Goal: Information Seeking & Learning: Check status

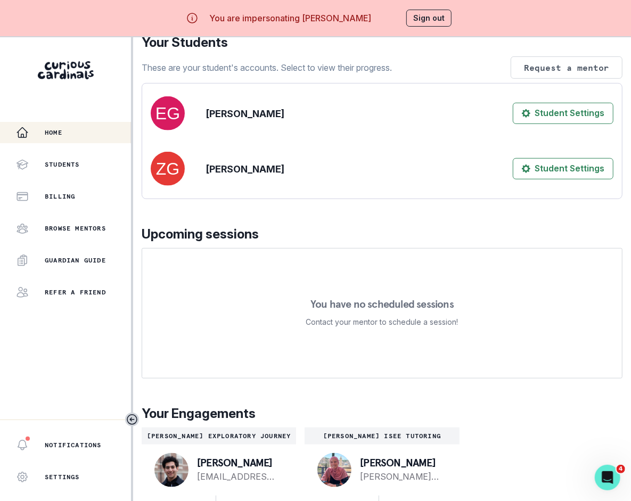
scroll to position [37, 0]
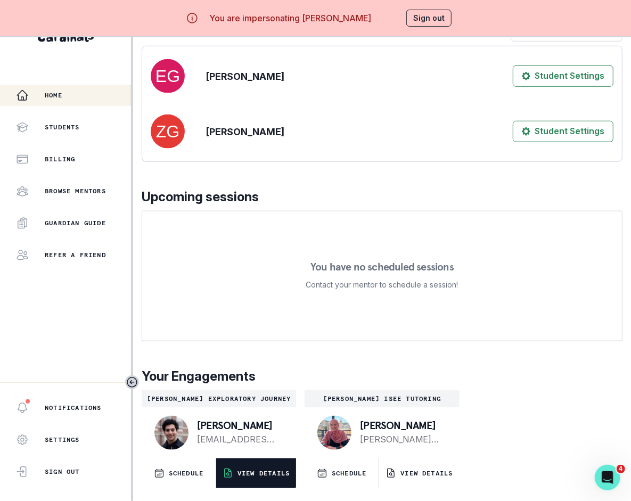
click at [254, 474] on p "VIEW DETAILS" at bounding box center [264, 473] width 52 height 9
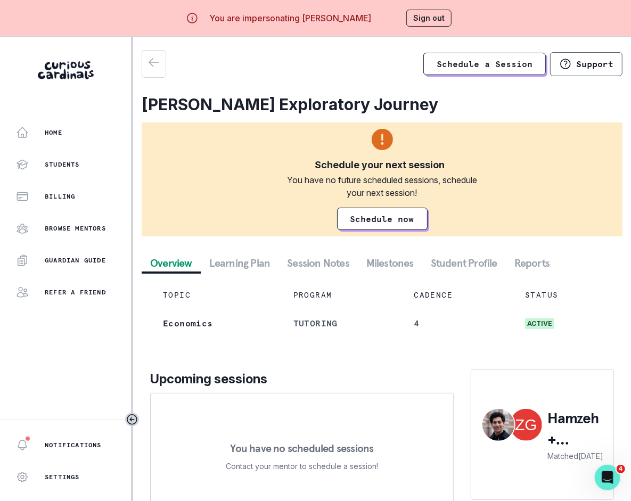
click at [329, 263] on button "Session Notes" at bounding box center [318, 263] width 79 height 19
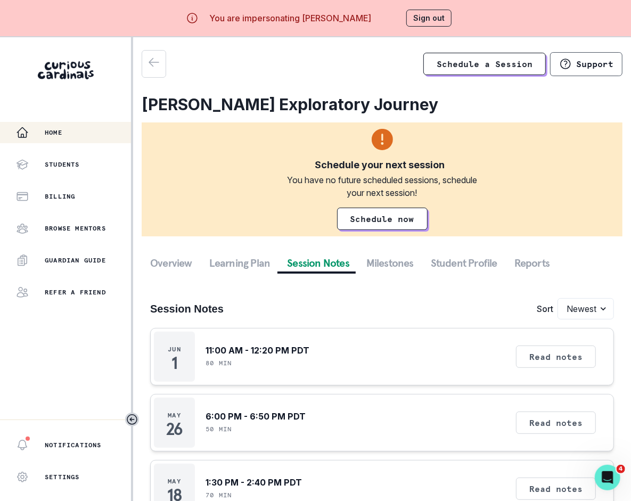
click at [73, 128] on div "Home" at bounding box center [73, 132] width 115 height 13
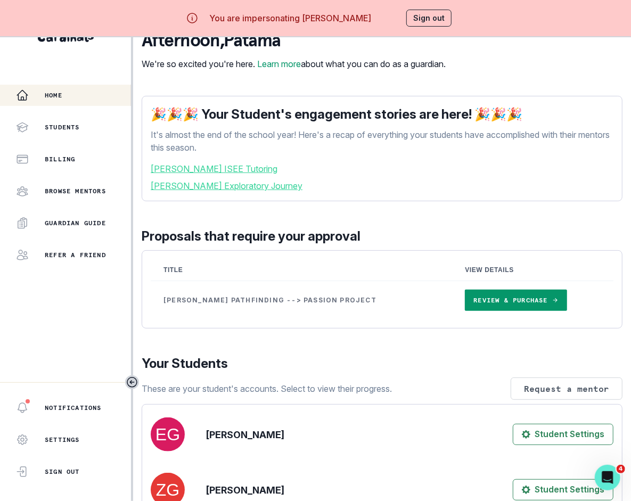
scroll to position [371, 0]
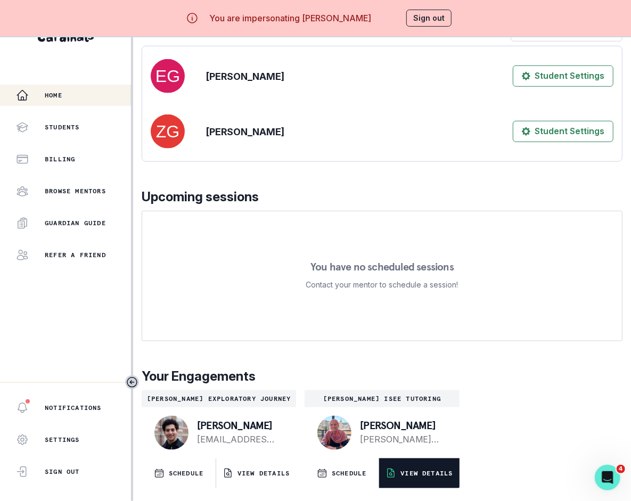
click at [420, 482] on button "VIEW DETAILS" at bounding box center [419, 474] width 80 height 30
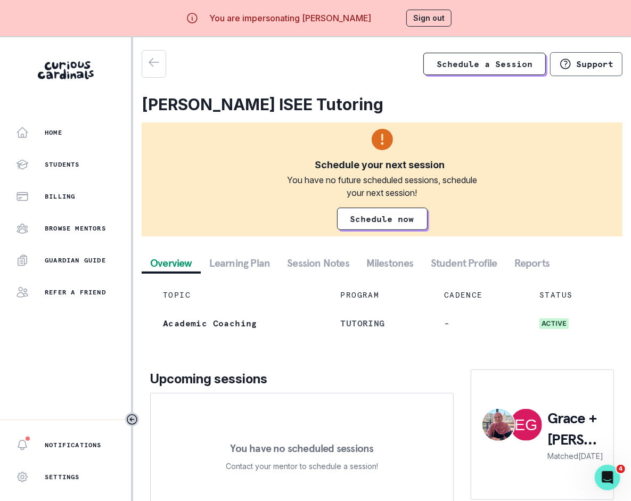
click at [461, 259] on button "Student Profile" at bounding box center [465, 263] width 84 height 19
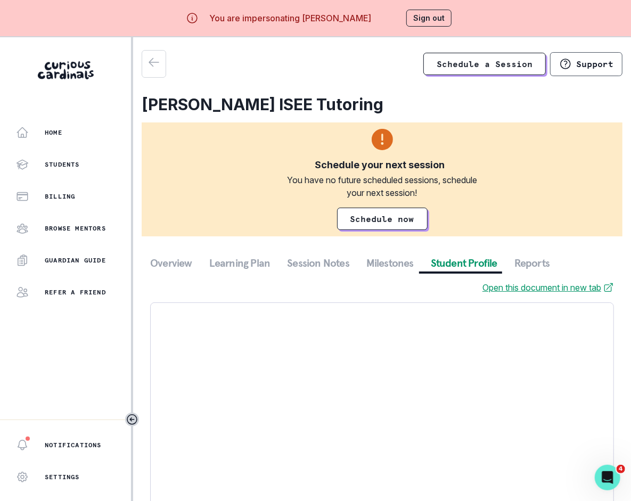
click at [329, 262] on button "Session Notes" at bounding box center [318, 263] width 79 height 19
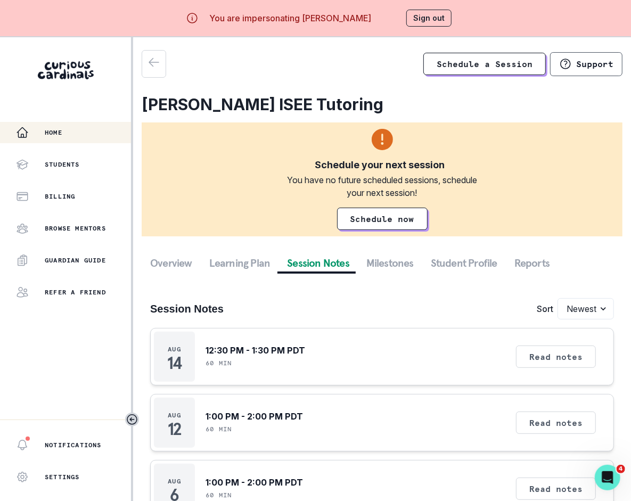
click at [79, 124] on button "Home" at bounding box center [65, 132] width 131 height 21
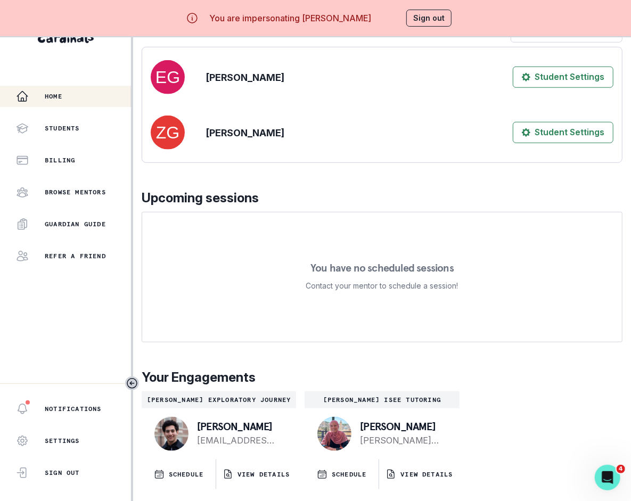
scroll to position [37, 0]
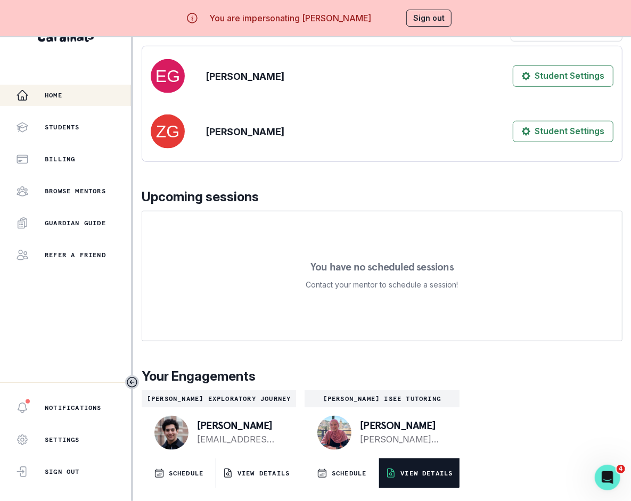
click at [423, 475] on p "VIEW DETAILS" at bounding box center [427, 473] width 52 height 9
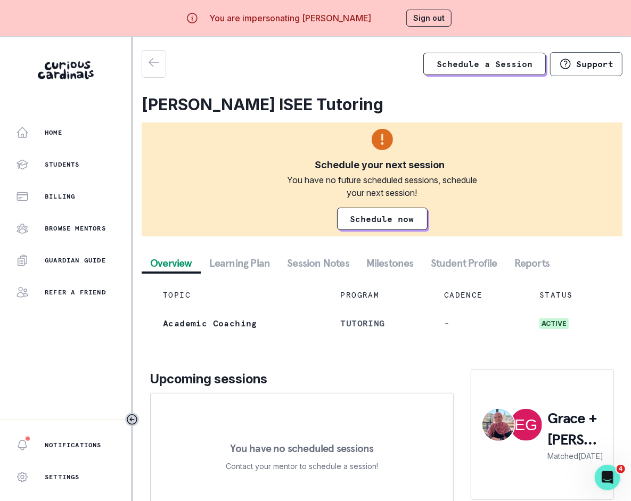
scroll to position [6, 0]
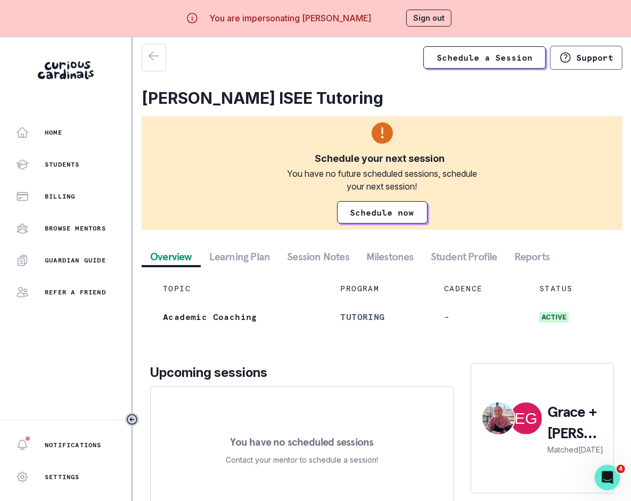
click at [328, 264] on button "Session Notes" at bounding box center [318, 256] width 79 height 19
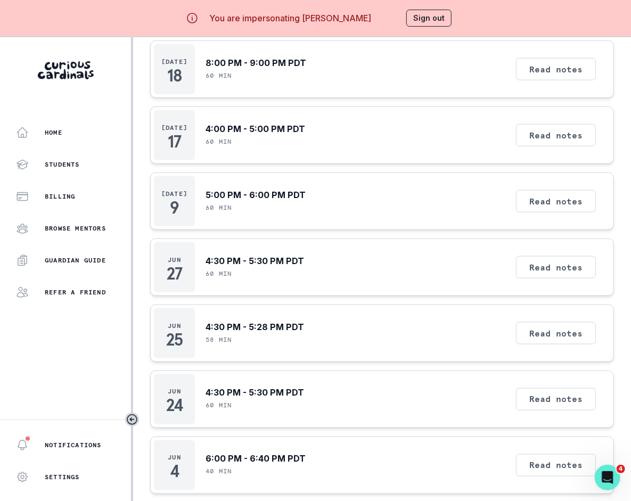
scroll to position [0, 0]
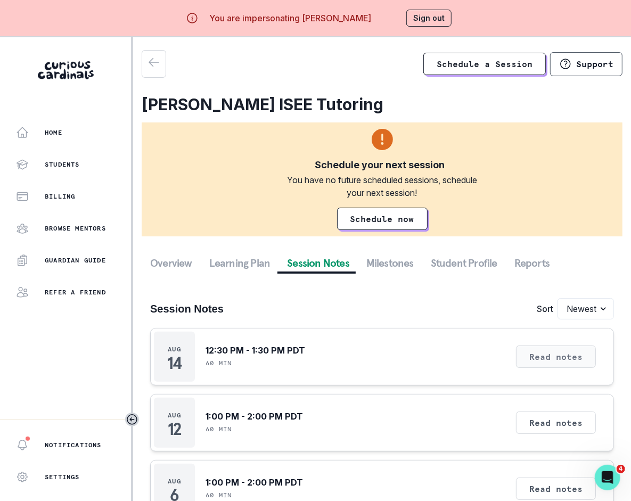
click at [590, 360] on button "Read notes" at bounding box center [556, 357] width 80 height 22
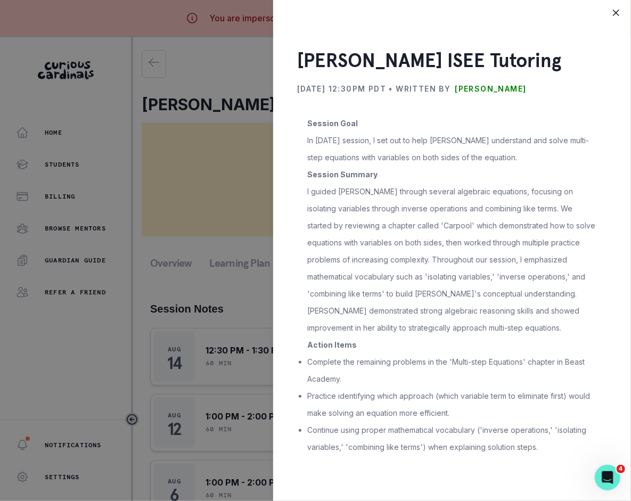
click at [172, 110] on div "[PERSON_NAME] ISEE Tutoring [DATE] 12:30PM PDT • Written by [PERSON_NAME] Sessi…" at bounding box center [315, 250] width 631 height 501
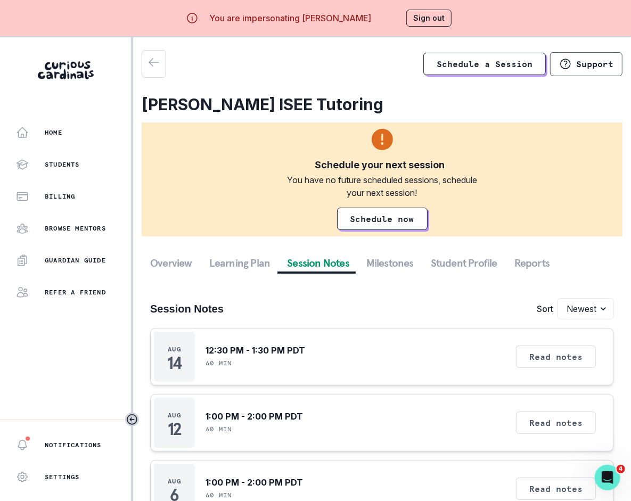
click at [428, 28] on div "You are impersonating [PERSON_NAME] Sign out" at bounding box center [316, 18] width 303 height 26
click at [424, 18] on button "Sign out" at bounding box center [429, 18] width 45 height 17
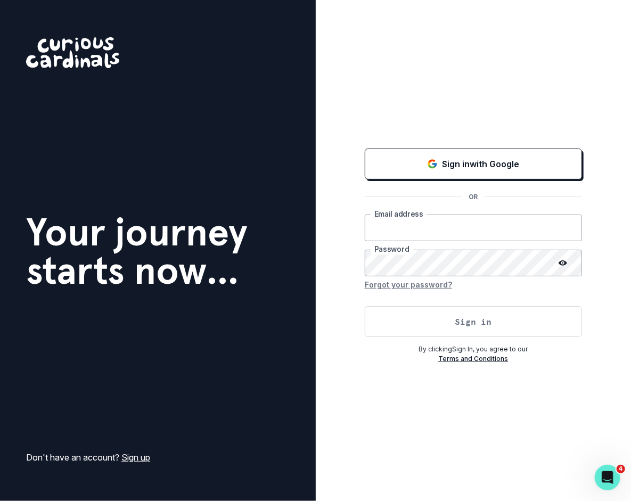
type input "[PERSON_NAME][EMAIL_ADDRESS][DOMAIN_NAME]"
click at [445, 334] on button "Sign in" at bounding box center [473, 321] width 217 height 31
